Goal: Transaction & Acquisition: Purchase product/service

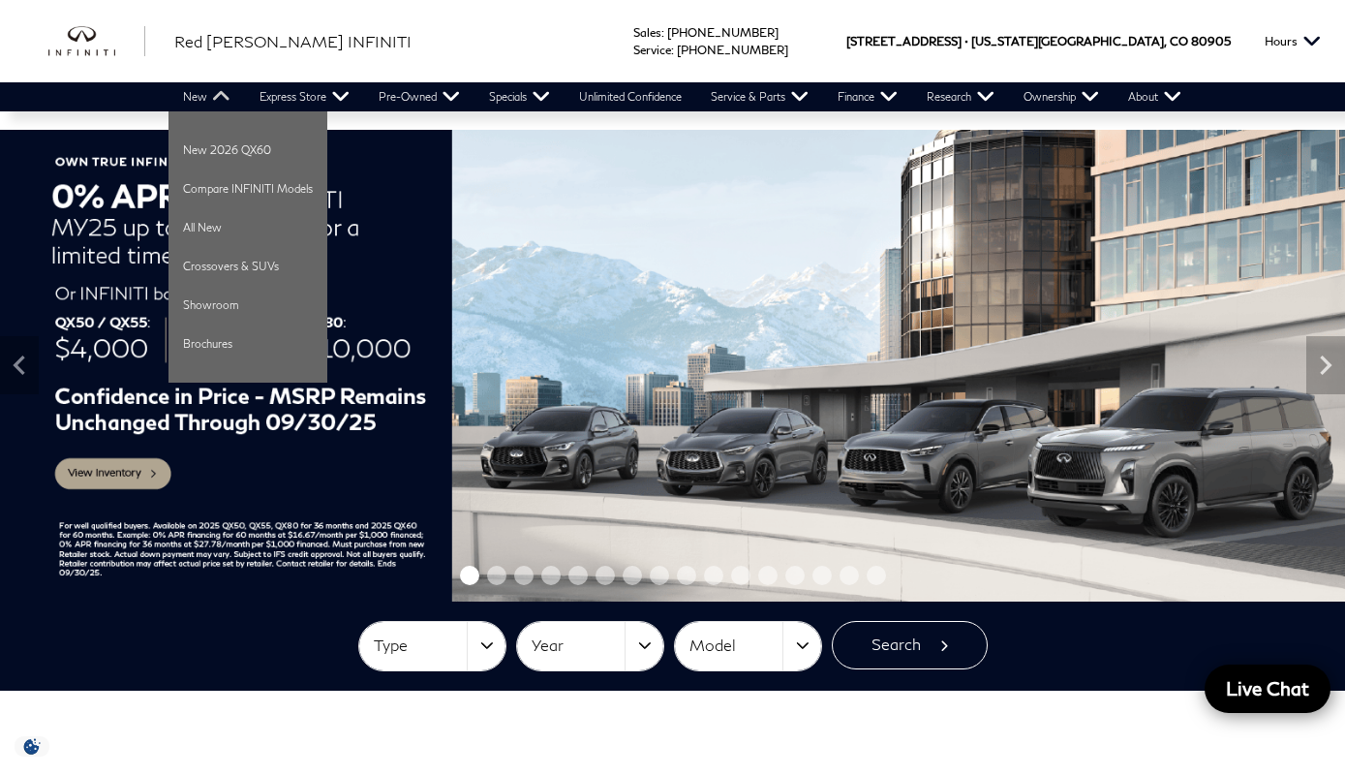
click at [212, 100] on link "New" at bounding box center [206, 96] width 76 height 29
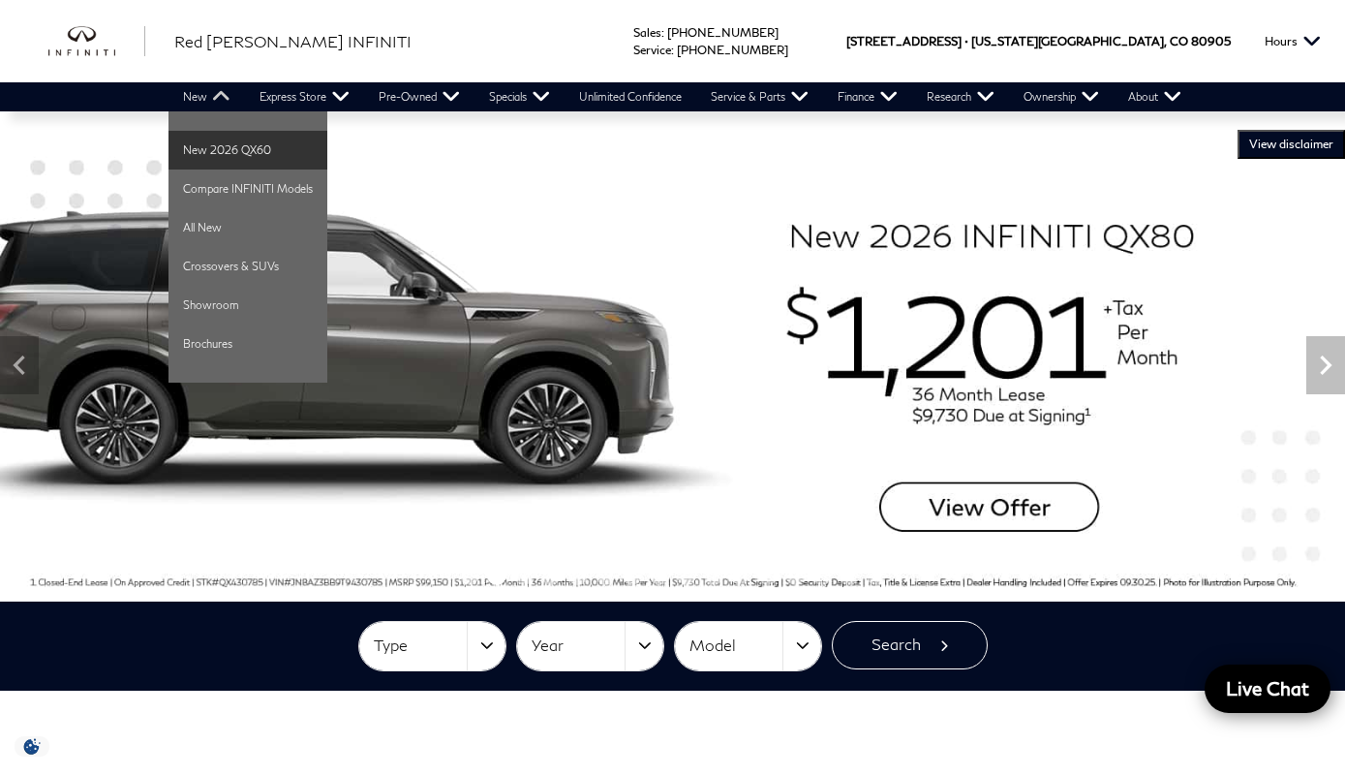
click at [259, 150] on link "New 2026 QX60" at bounding box center [247, 150] width 159 height 39
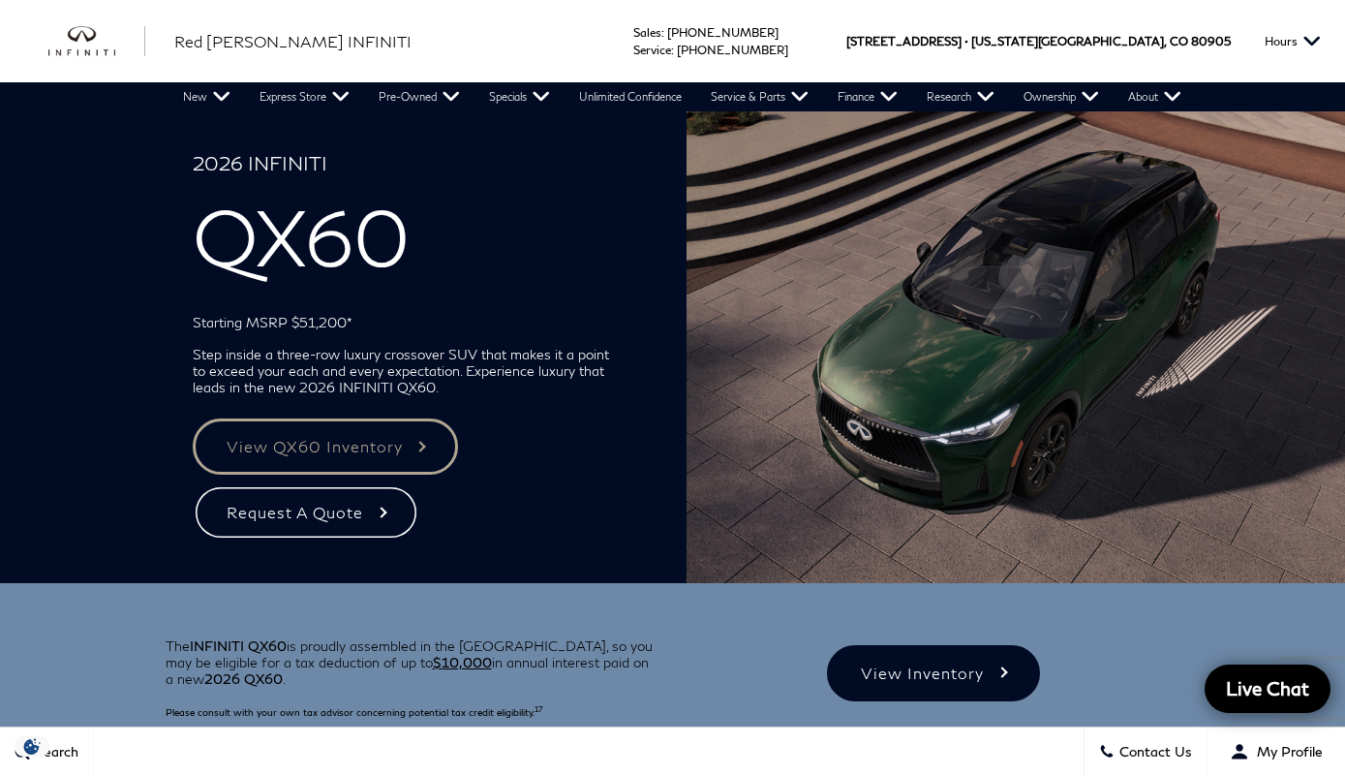
click at [426, 451] on link "View QX60 Inventory" at bounding box center [325, 446] width 265 height 56
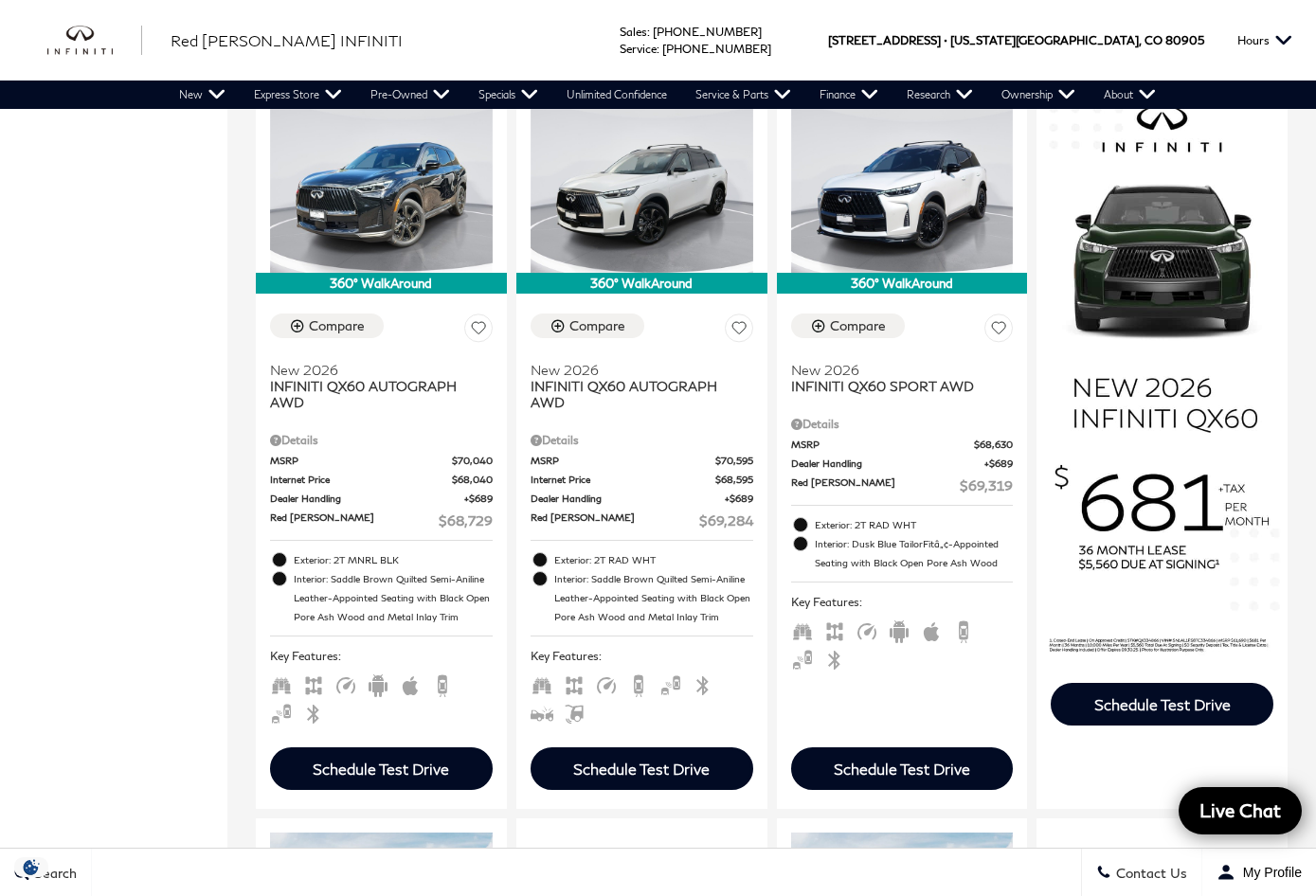
scroll to position [1143, 0]
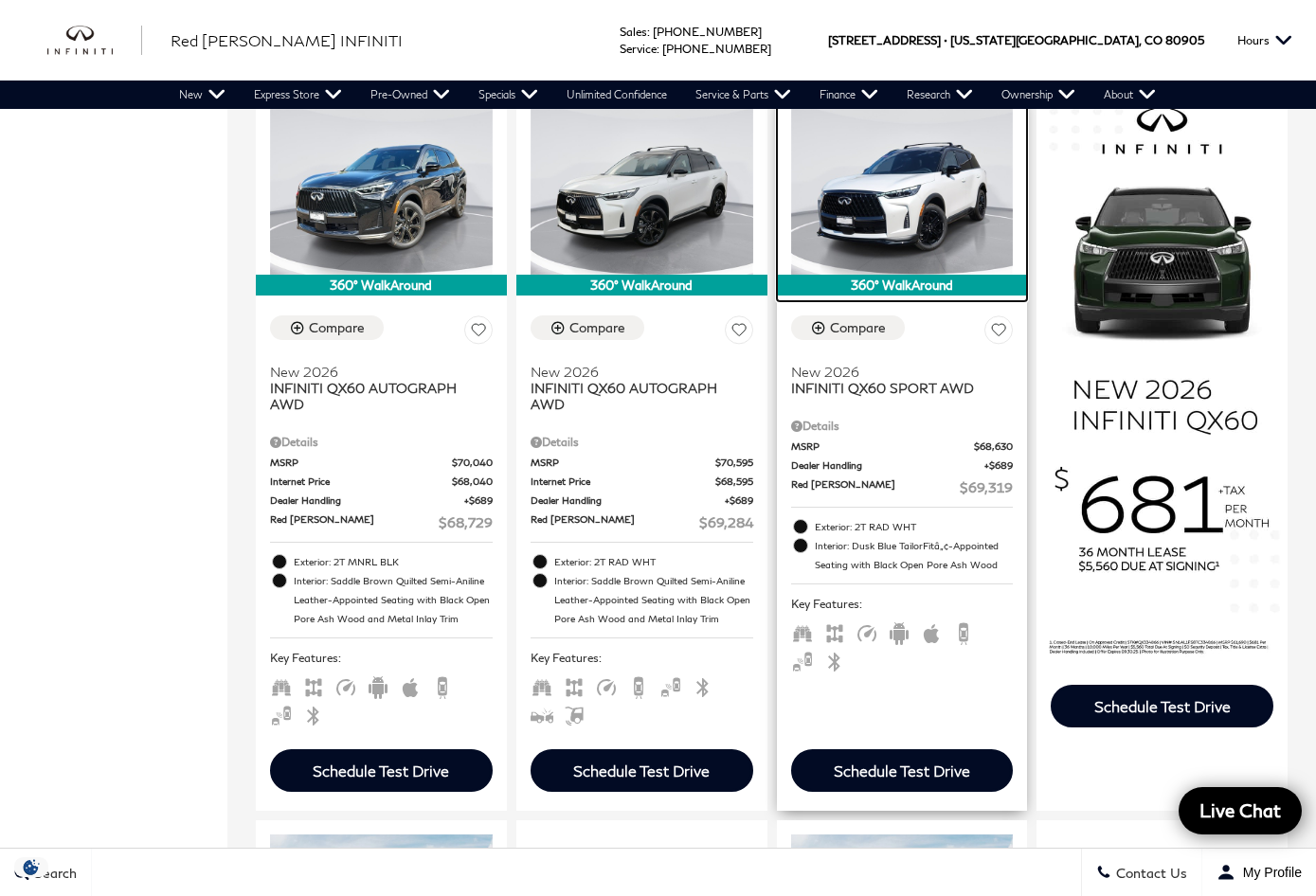
click at [914, 228] on img at bounding box center [902, 191] width 223 height 166
